Goal: Check status

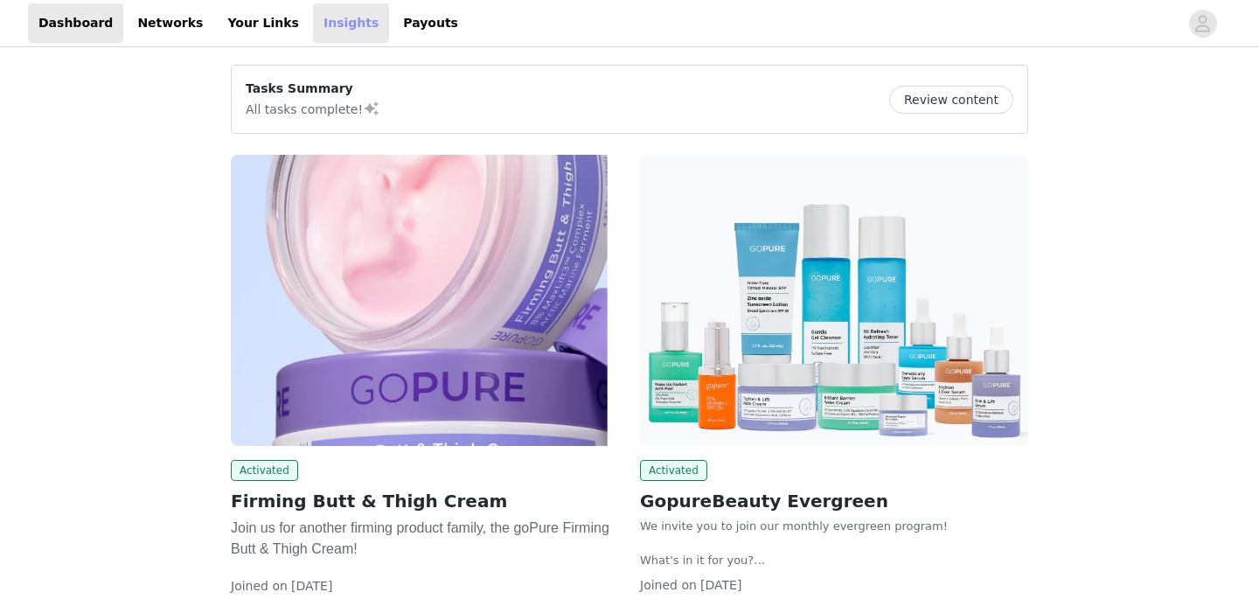
click at [324, 24] on link "Insights" at bounding box center [351, 22] width 76 height 39
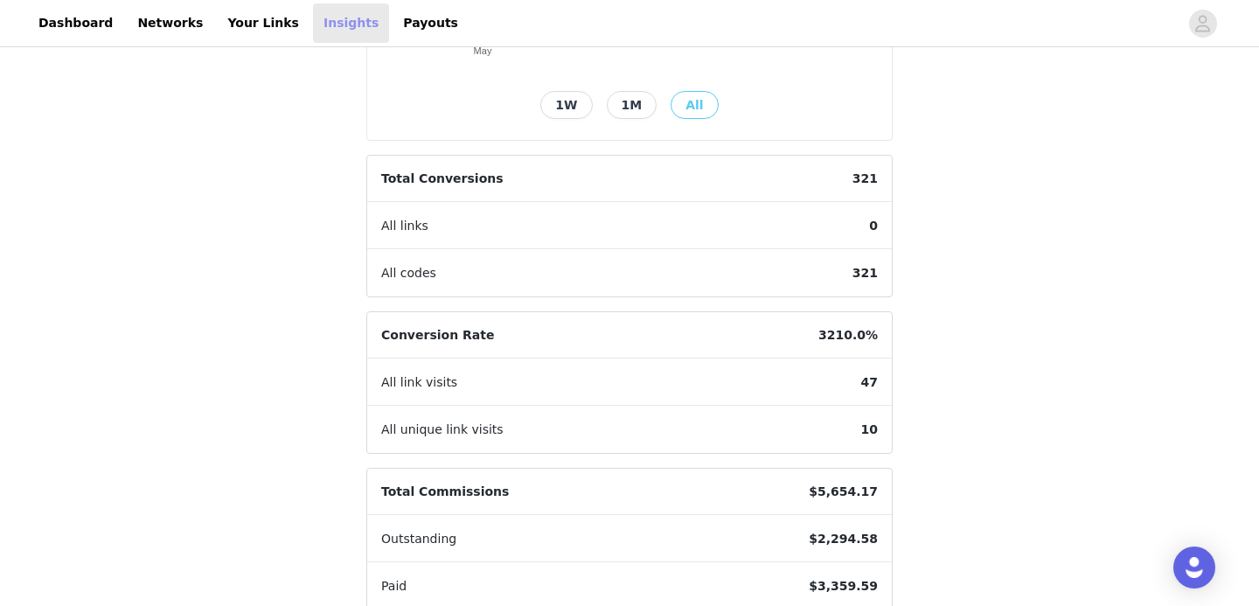
scroll to position [497, 0]
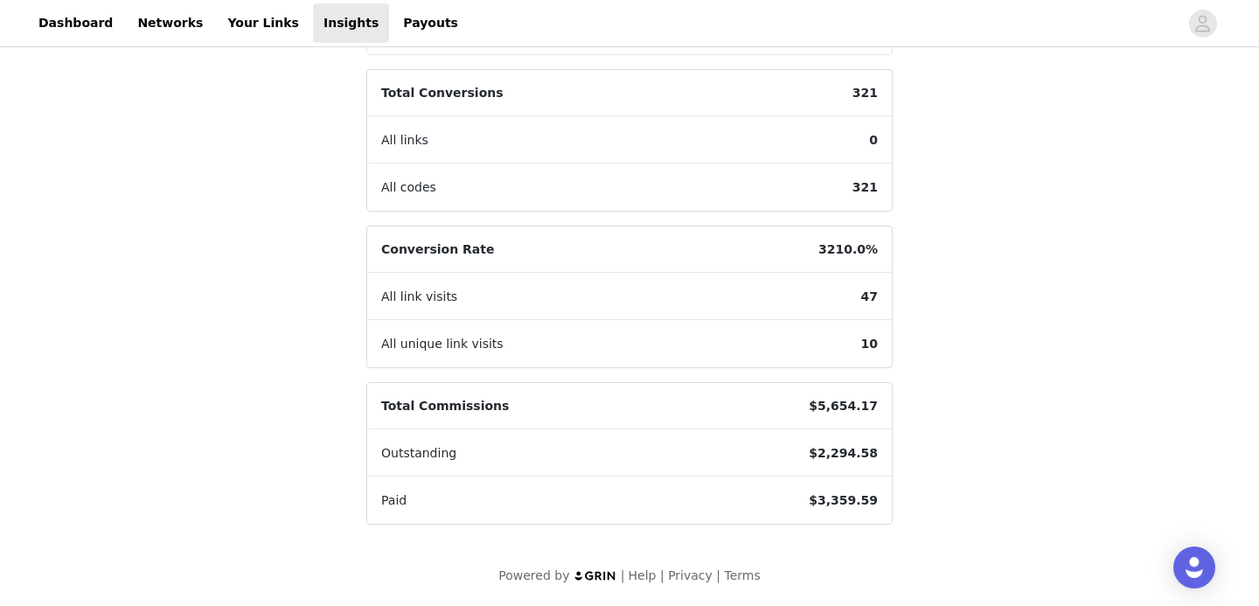
click at [858, 449] on span "$2,294.58" at bounding box center [843, 453] width 97 height 46
copy span "2,294.58"
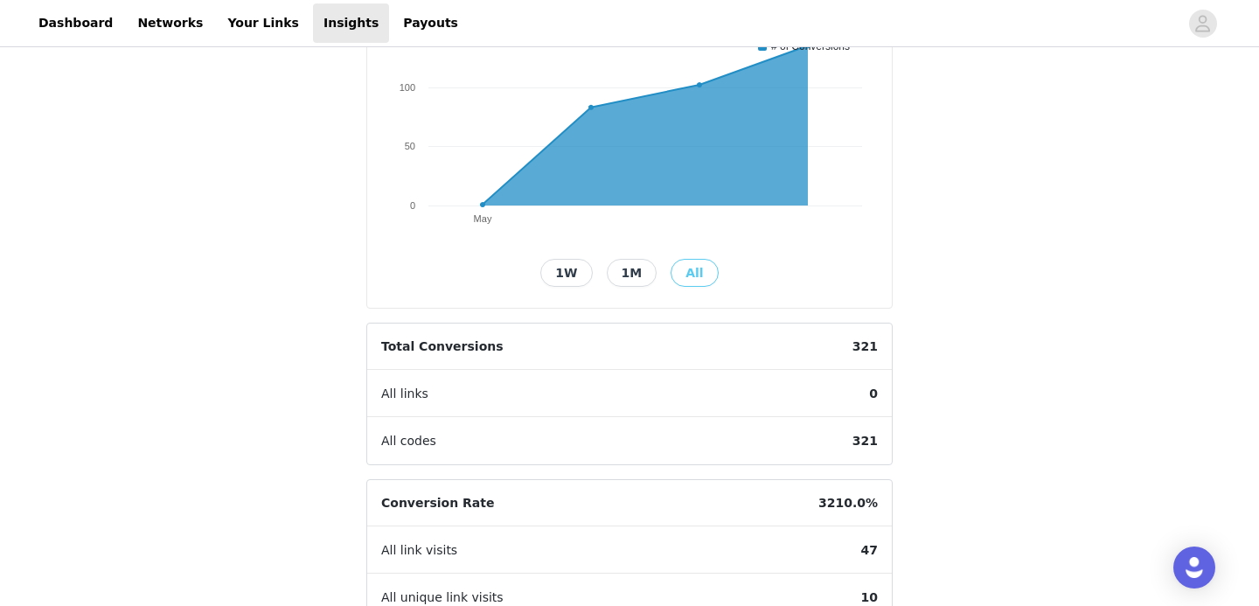
scroll to position [0, 0]
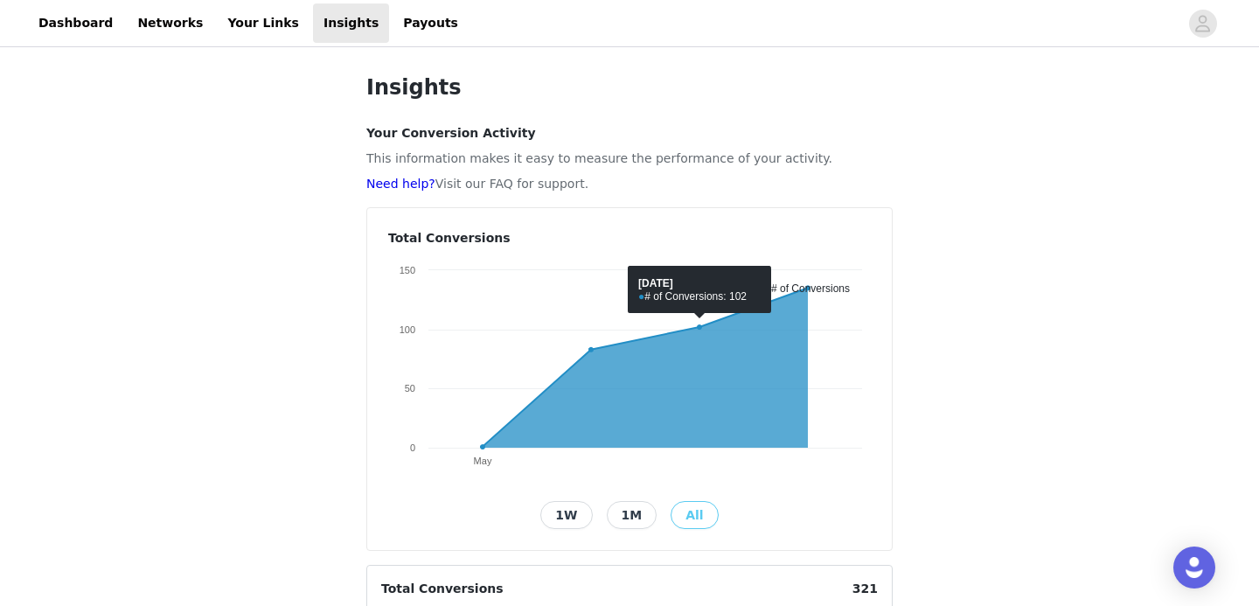
click at [588, 512] on button "1W" at bounding box center [566, 515] width 52 height 28
